Goal: Information Seeking & Learning: Check status

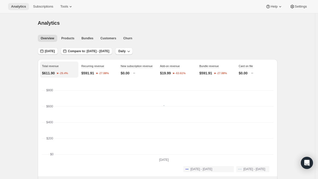
scroll to position [104, 0]
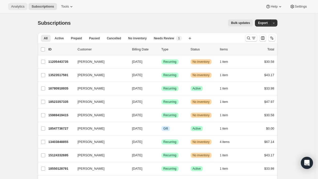
click at [20, 8] on span "Analytics" at bounding box center [17, 7] width 13 height 4
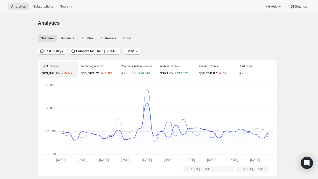
click at [50, 51] on span "Last 30 days" at bounding box center [54, 51] width 18 height 4
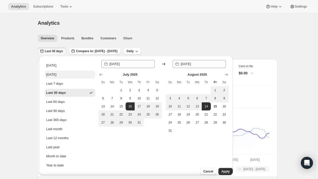
click at [52, 74] on div "[DATE]" at bounding box center [51, 74] width 10 height 5
type input "[DATE]"
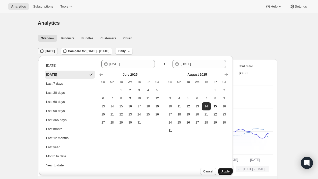
click at [221, 169] on span "Apply" at bounding box center [225, 171] width 8 height 4
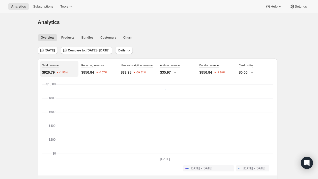
scroll to position [1, 0]
click at [55, 49] on span "[DATE]" at bounding box center [50, 50] width 10 height 4
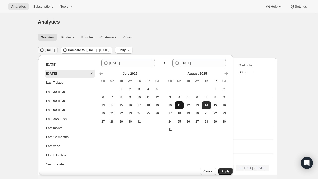
click at [180, 105] on span "11" at bounding box center [179, 105] width 5 height 4
type input "[DATE]"
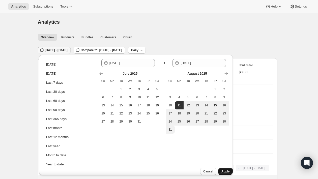
click at [224, 169] on span "Apply" at bounding box center [225, 171] width 8 height 4
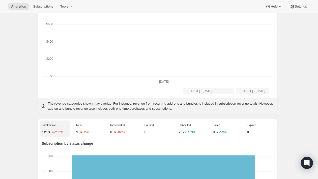
scroll to position [67, 0]
